Goal: Answer question/provide support

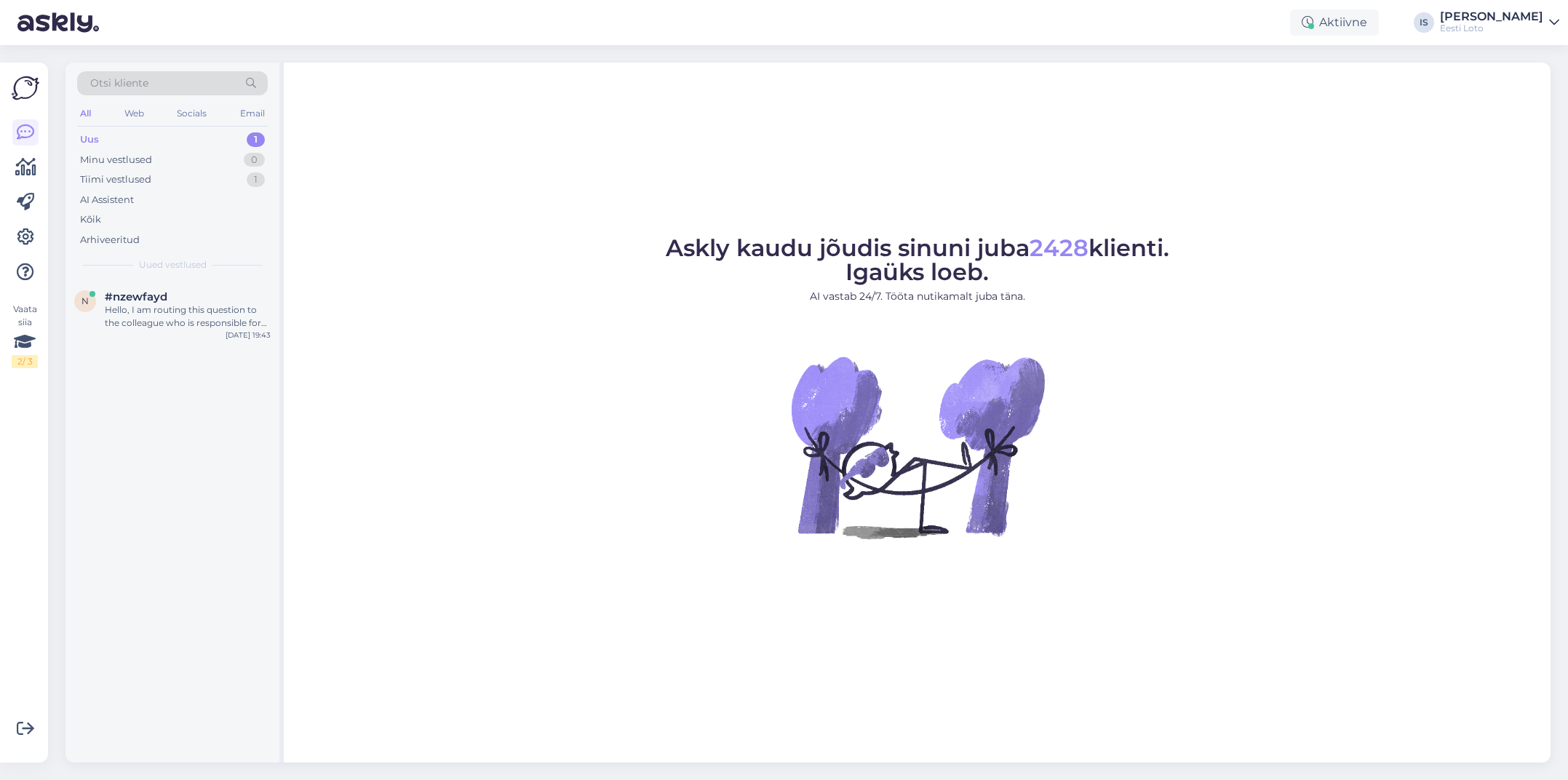
click at [113, 137] on div "Uus 1" at bounding box center [172, 139] width 190 height 20
click at [197, 309] on div "Hello, I am routing this question to the colleague who is responsible for this …" at bounding box center [188, 315] width 166 height 26
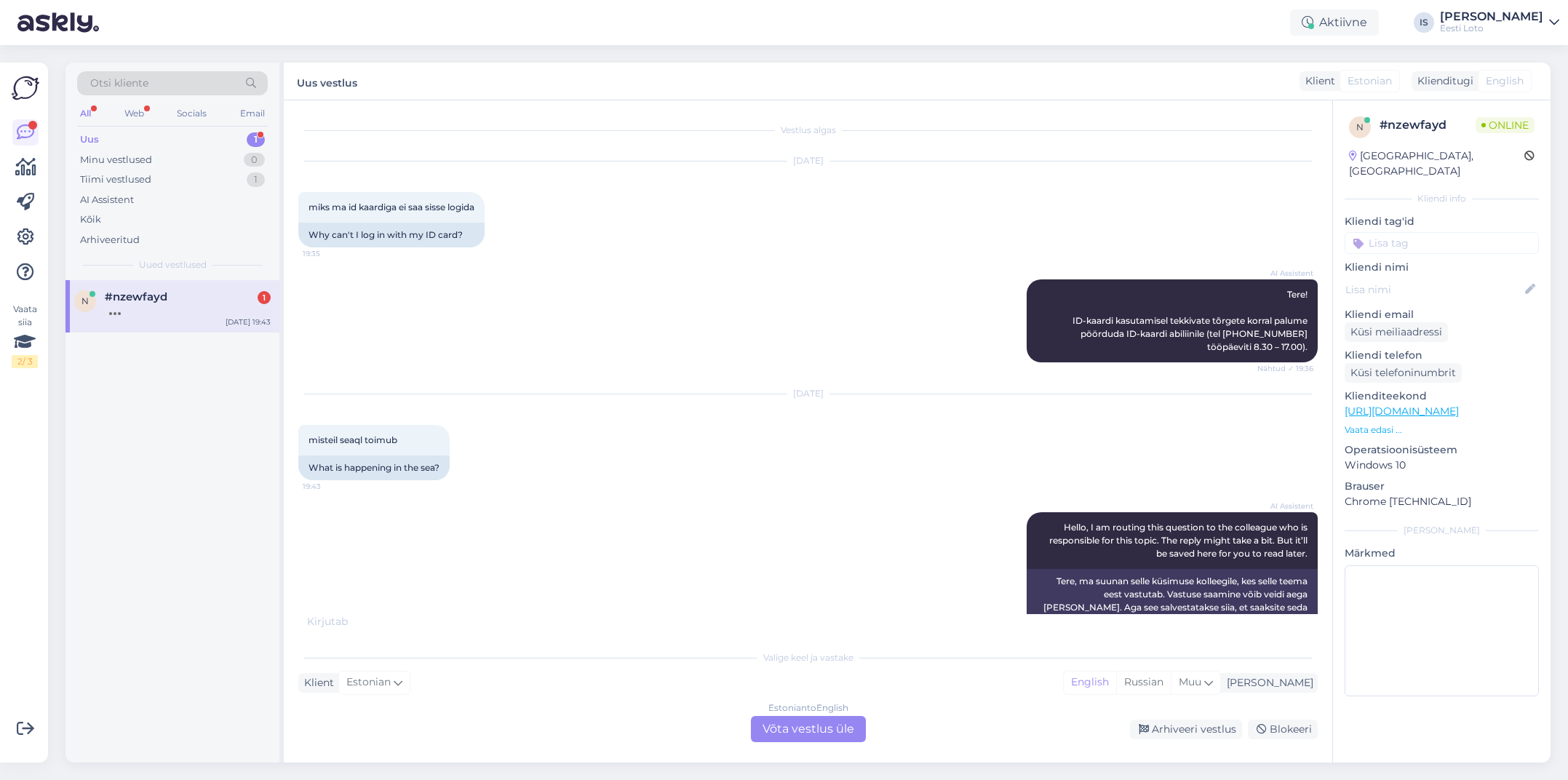
scroll to position [182, 0]
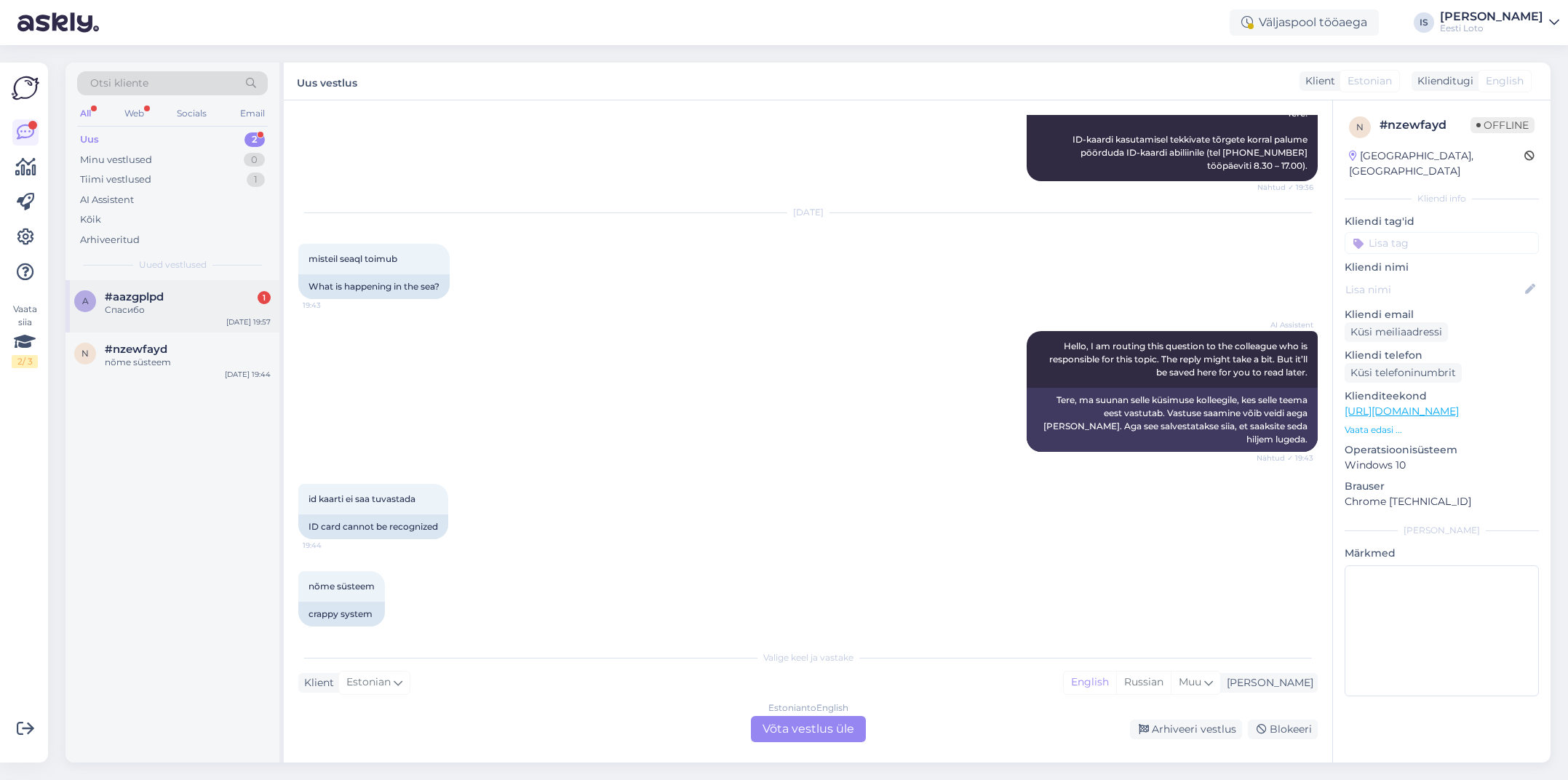
click at [142, 299] on span "#aazgplpd" at bounding box center [135, 297] width 59 height 13
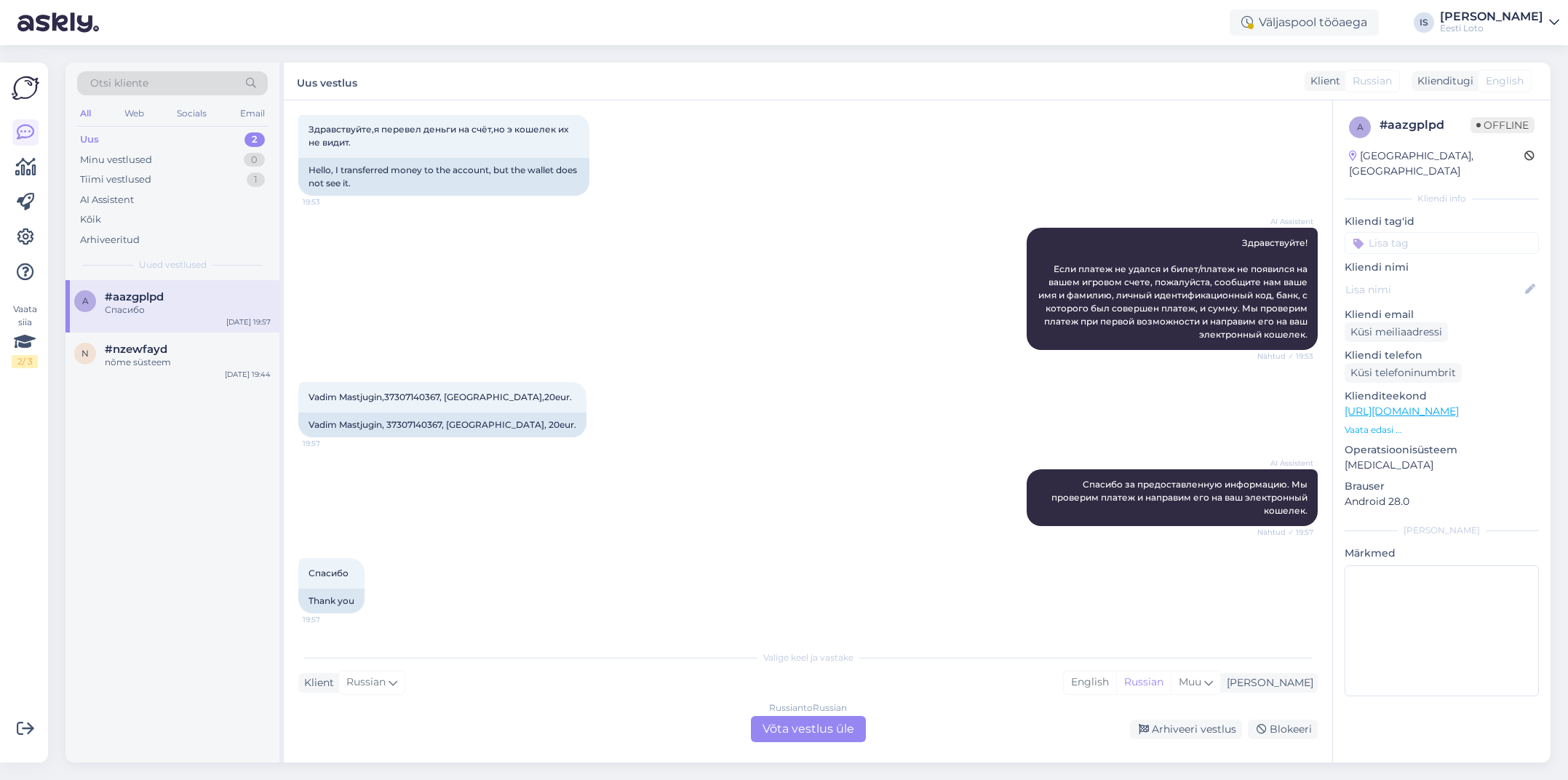
scroll to position [77, 0]
click at [418, 395] on span "Vadim Mastjugin,37307140367, Swedbank,20eur." at bounding box center [441, 396] width 264 height 11
copy span "37307140367"
click at [1425, 232] on input at bounding box center [1442, 243] width 194 height 22
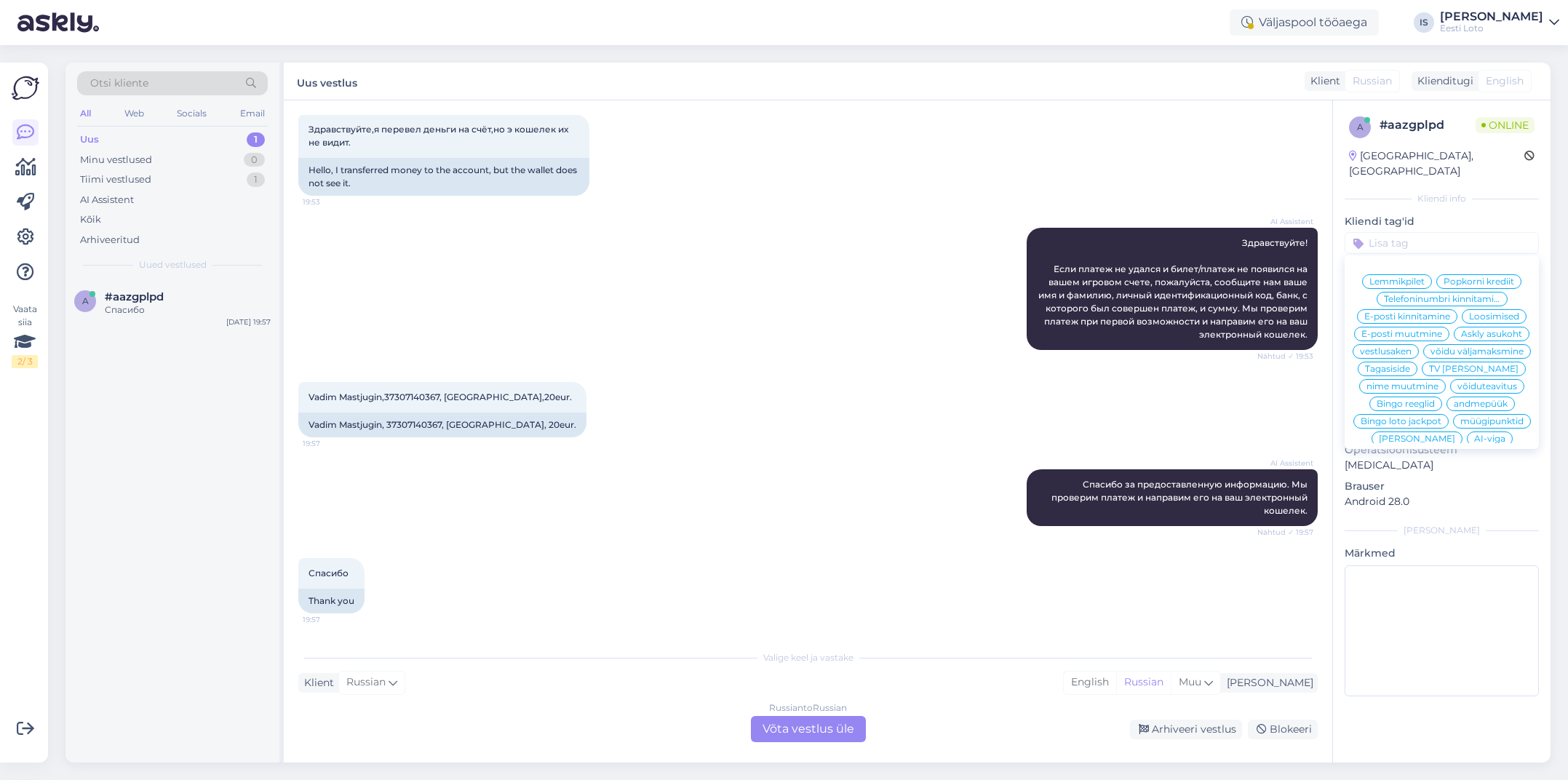
scroll to position [313, 0]
click at [1434, 433] on div "E-rahakott" at bounding box center [1442, 440] width 62 height 14
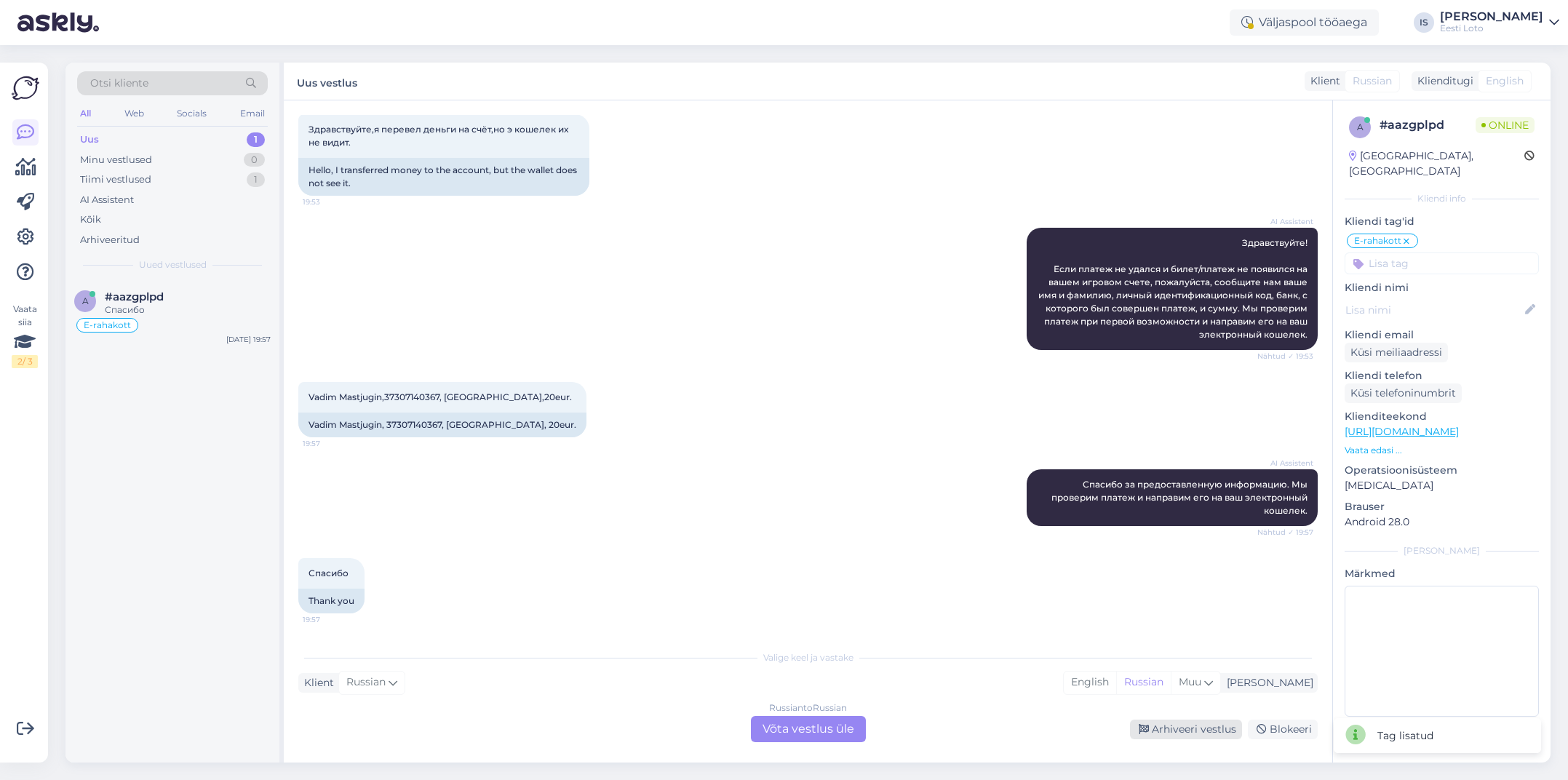
click at [1190, 726] on div "Arhiveeri vestlus" at bounding box center [1186, 729] width 112 height 20
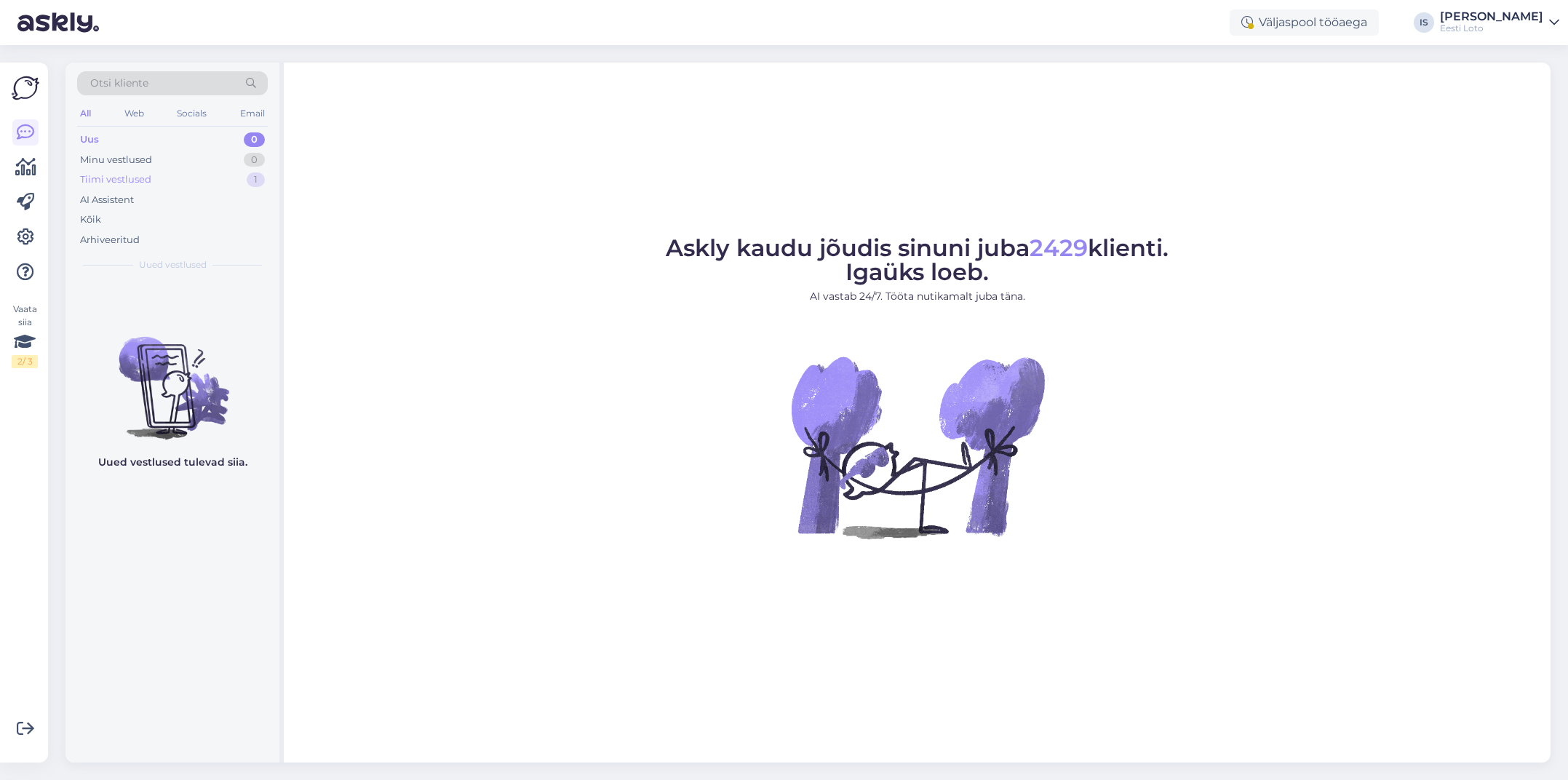
click at [142, 178] on div "Tiimi vestlused" at bounding box center [116, 179] width 72 height 14
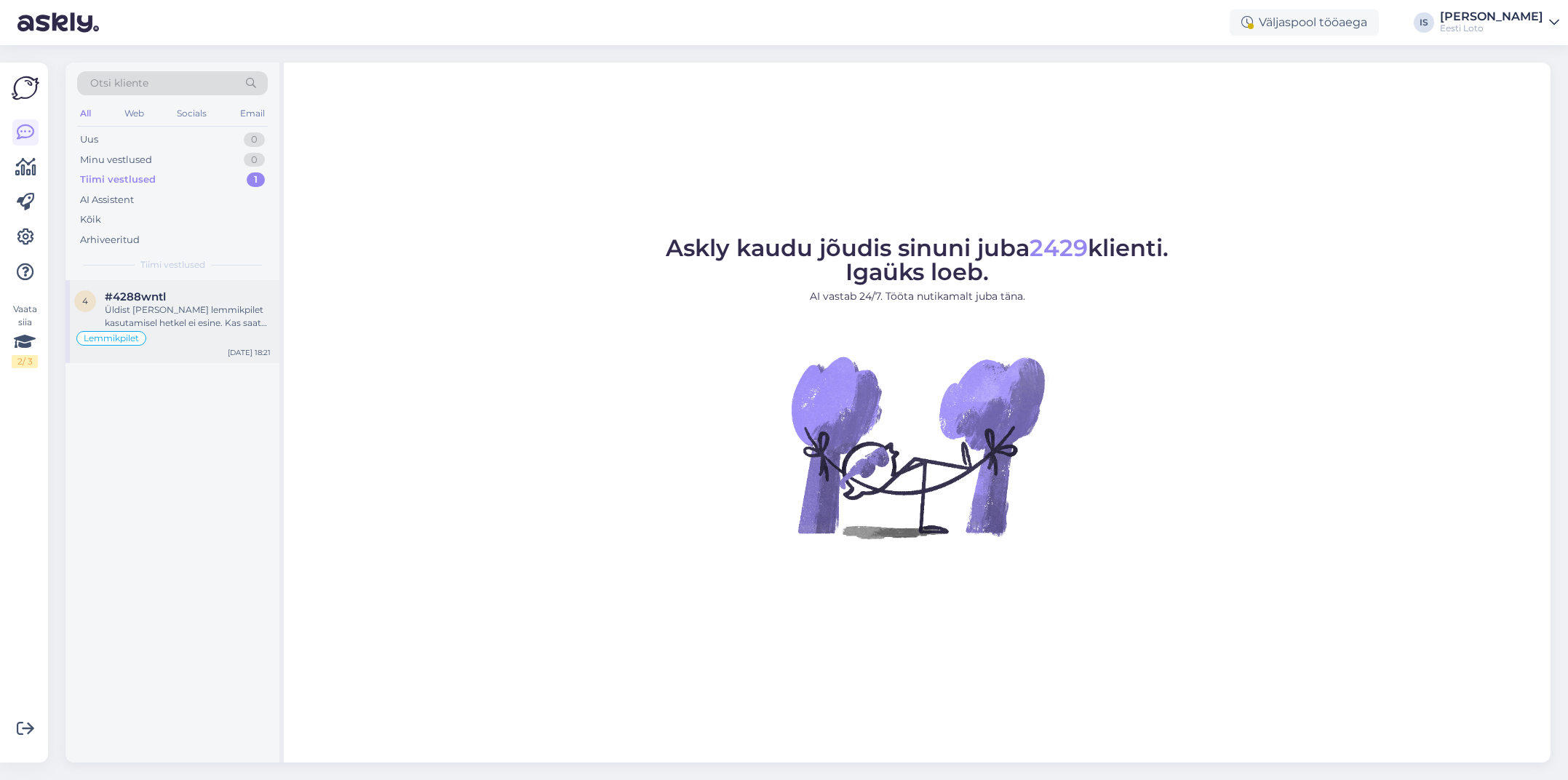
click at [183, 315] on div "Üldist [PERSON_NAME] lemmikpilet kasutamisel hetkel ei esine. Kas saate mingisu…" at bounding box center [188, 315] width 166 height 26
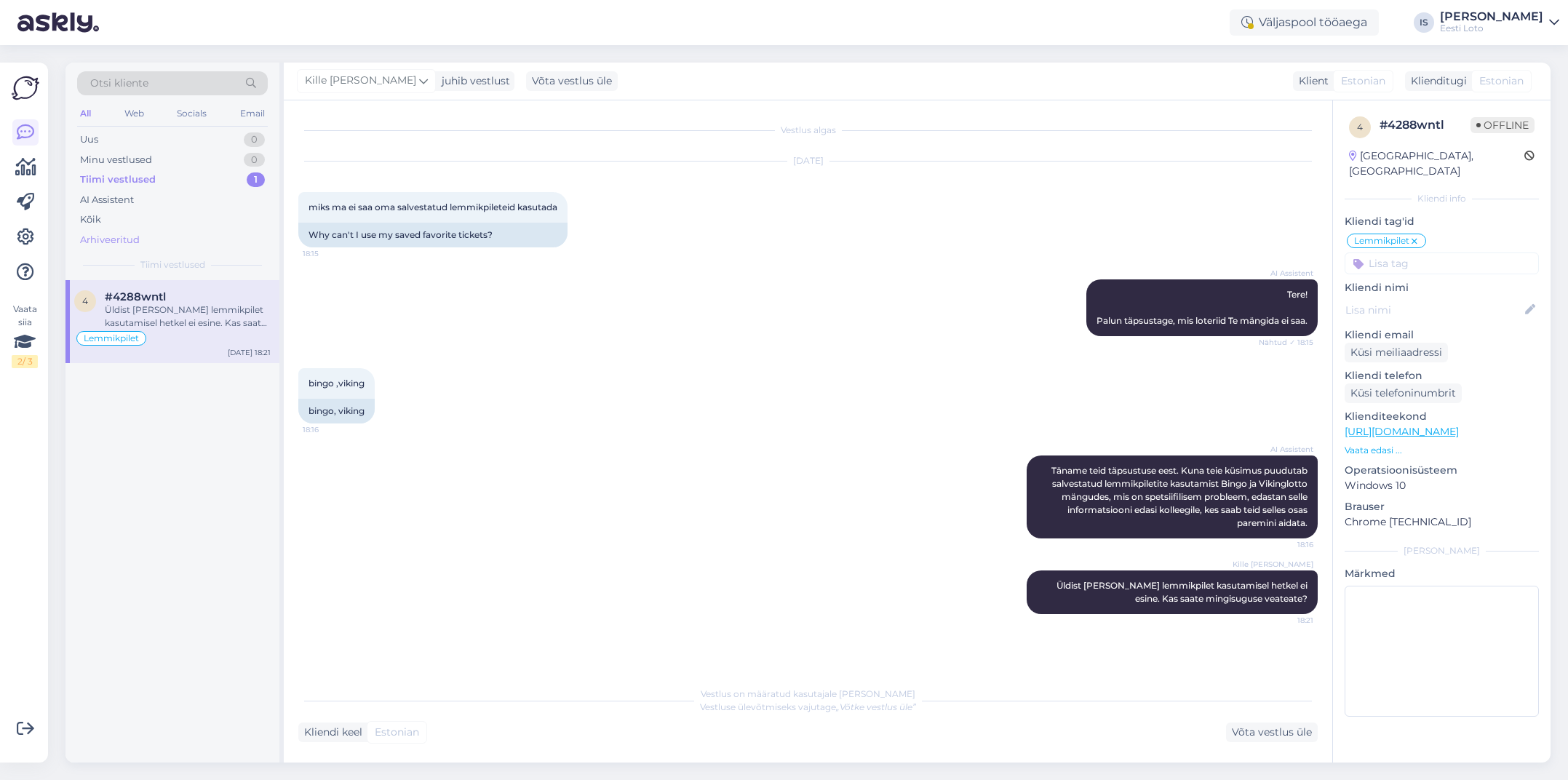
click at [105, 241] on div "Arhiveeritud" at bounding box center [110, 240] width 59 height 14
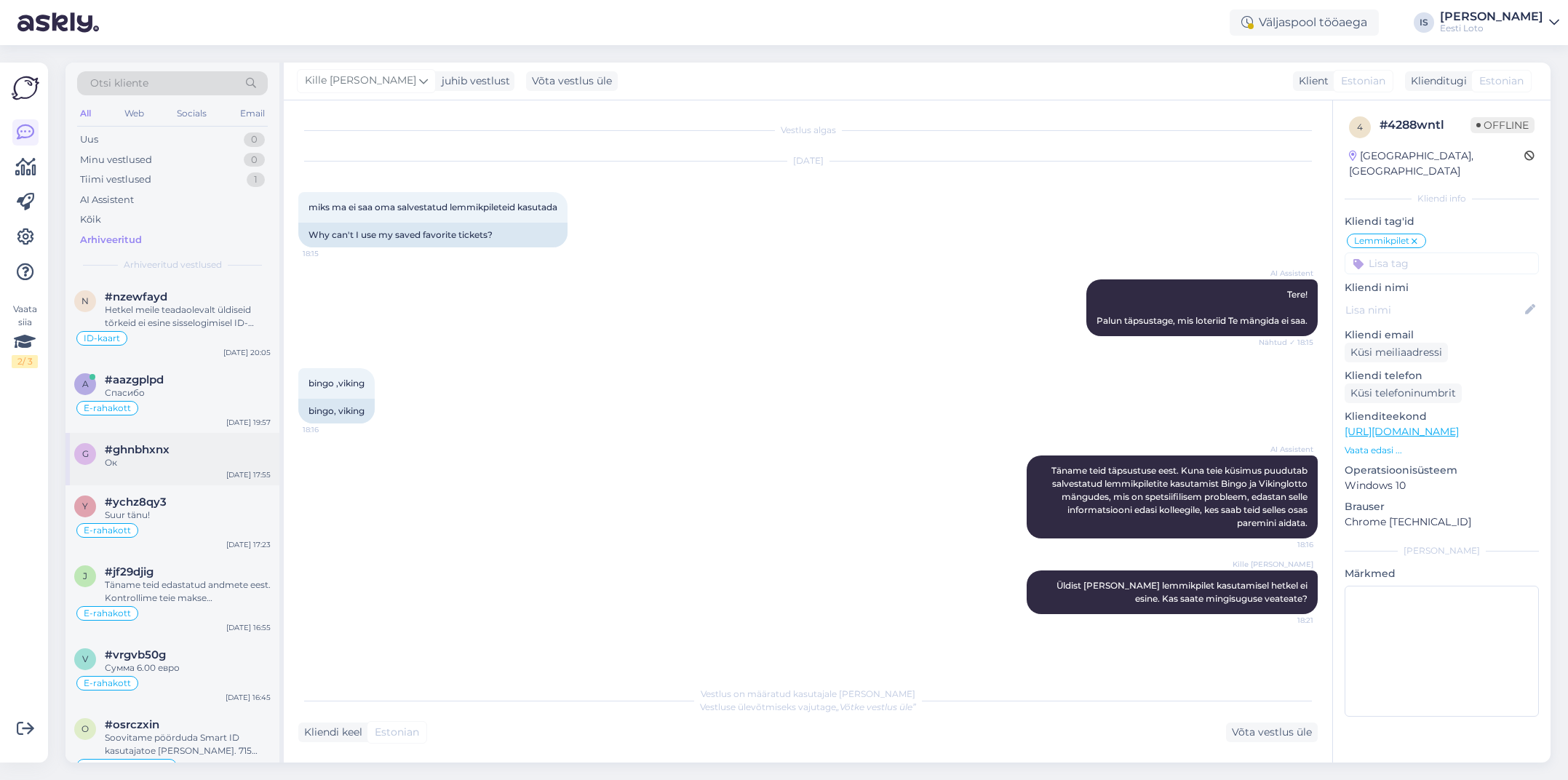
click at [138, 459] on div "Ок" at bounding box center [188, 463] width 166 height 13
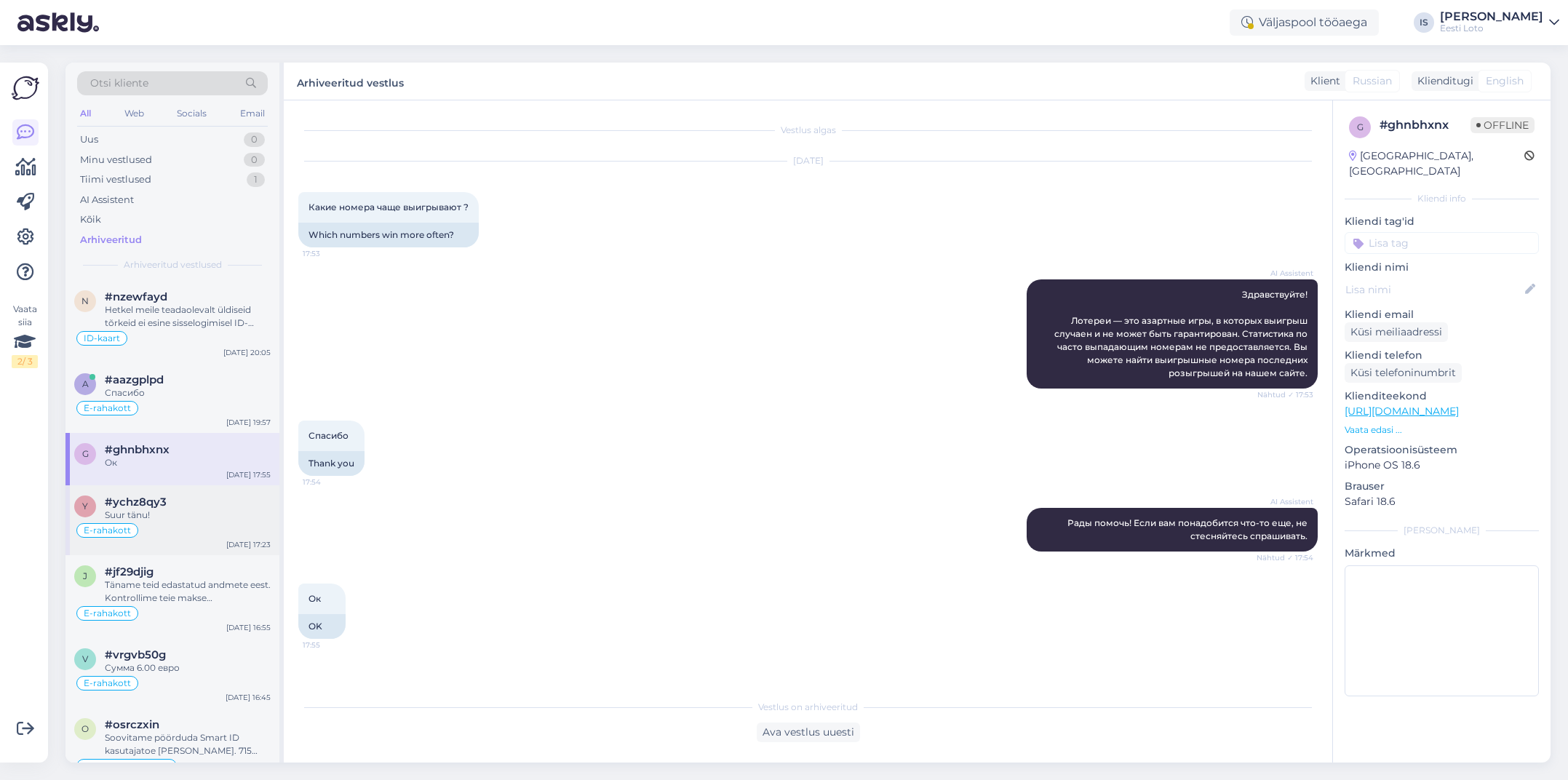
click at [142, 509] on div "Suur tänu!" at bounding box center [188, 515] width 166 height 13
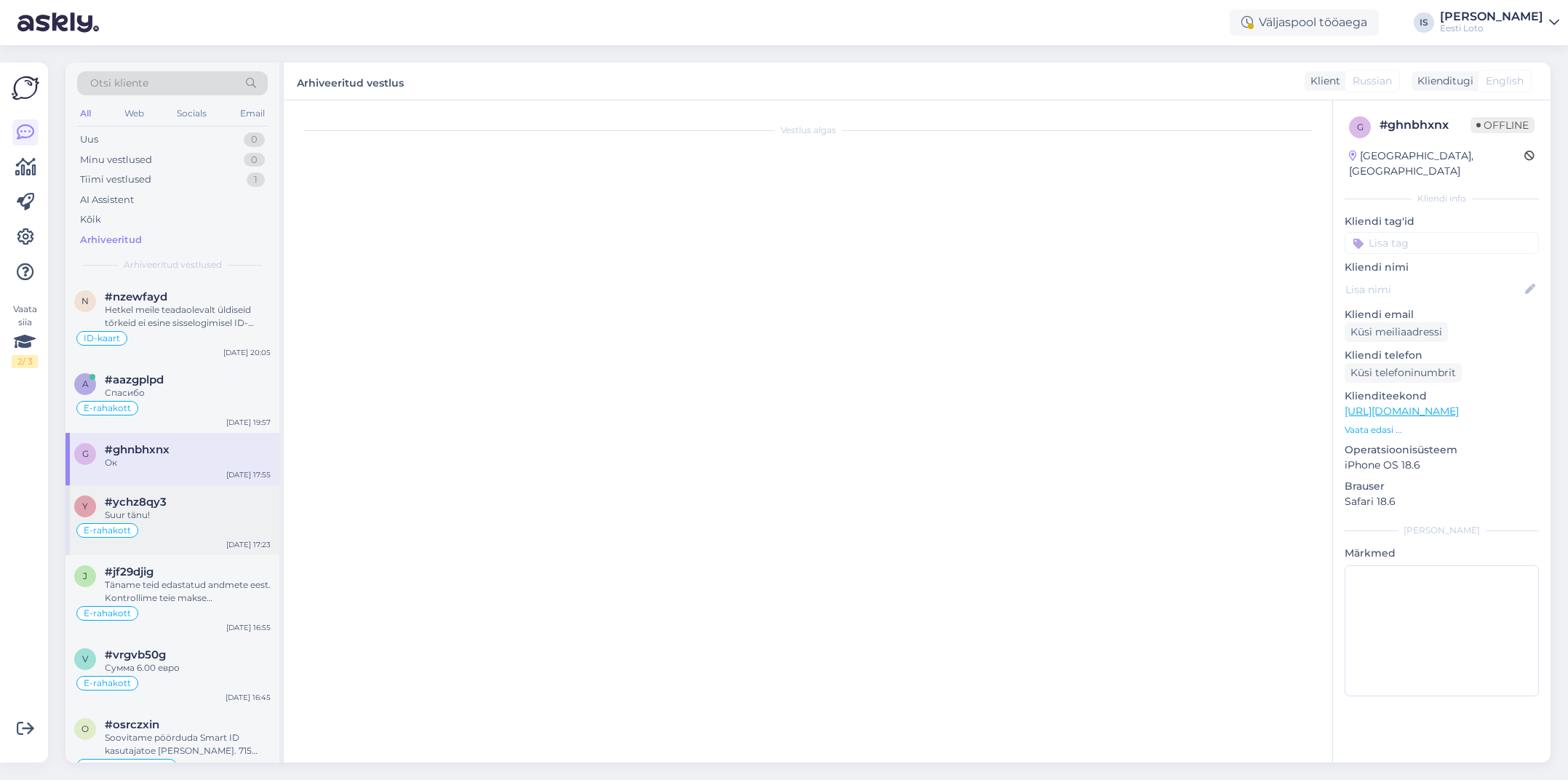
scroll to position [146, 0]
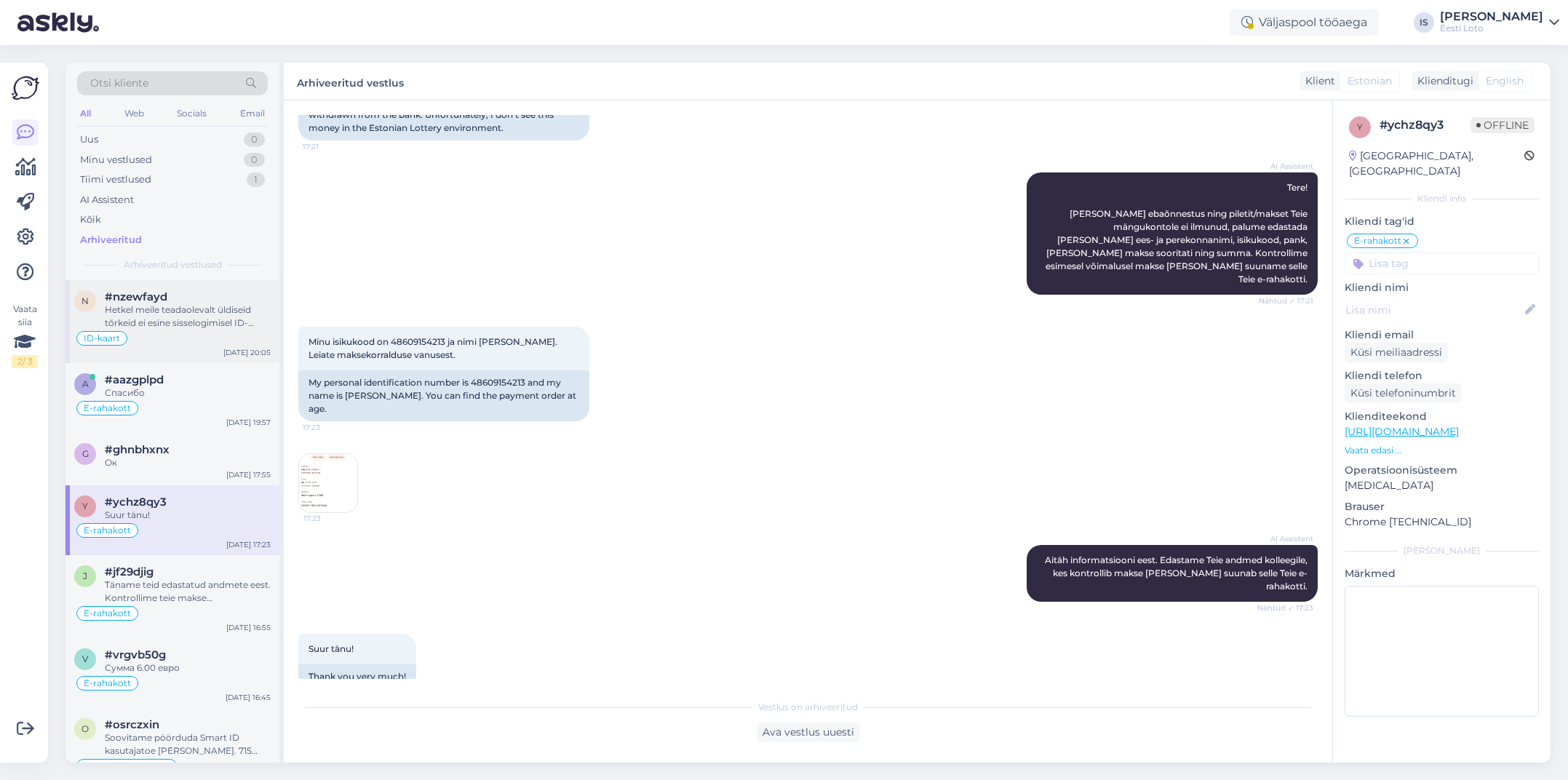
click at [148, 313] on div "Hetkel meile teadaolevalt üldiseid tõrkeid ei esine sisselogimisel ID-kaardiga.…" at bounding box center [188, 315] width 166 height 26
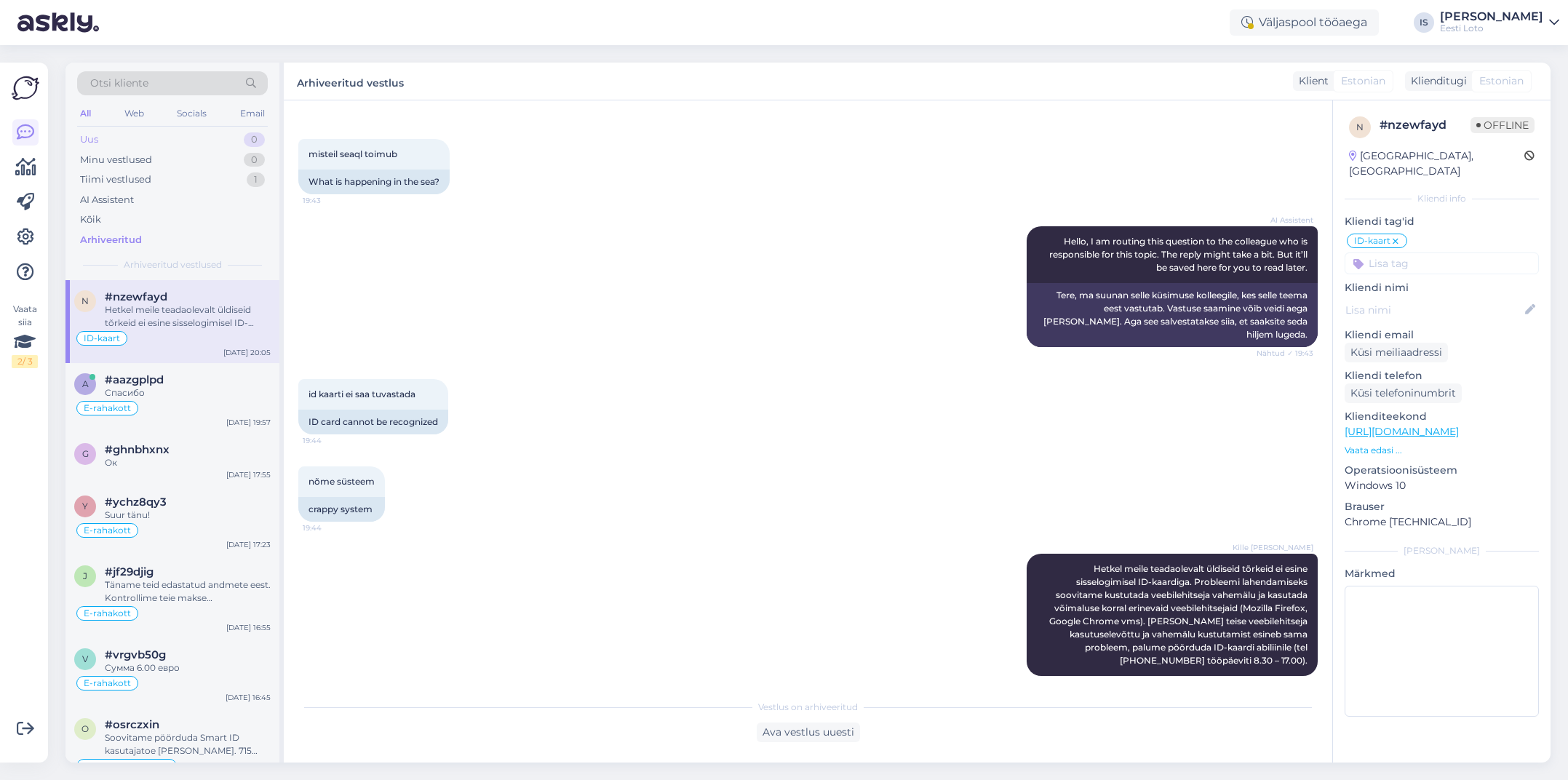
click at [102, 137] on div "Uus 0" at bounding box center [172, 139] width 190 height 20
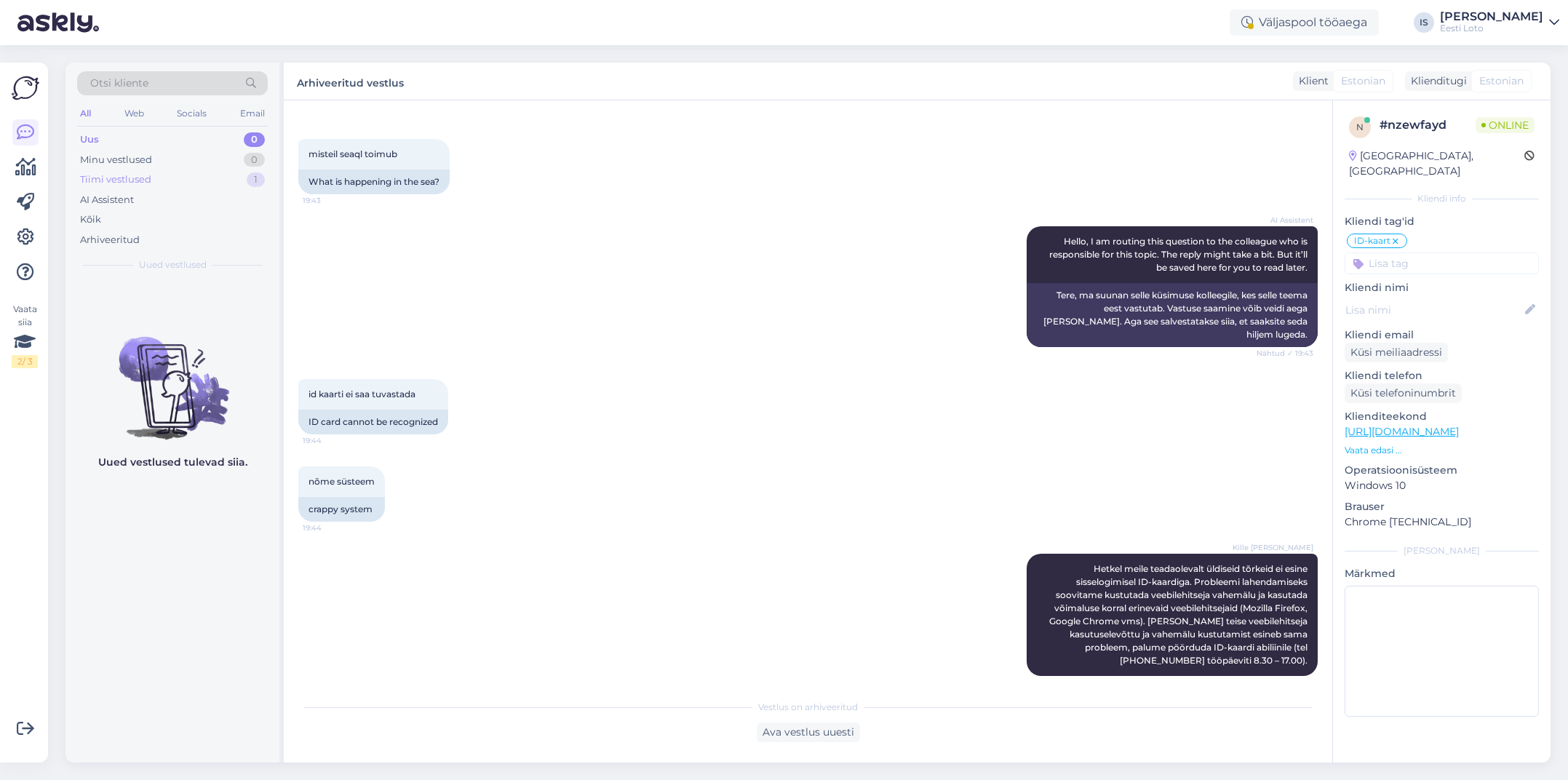
click at [131, 178] on div "Tiimi vestlused" at bounding box center [116, 179] width 72 height 14
